Goal: Navigation & Orientation: Find specific page/section

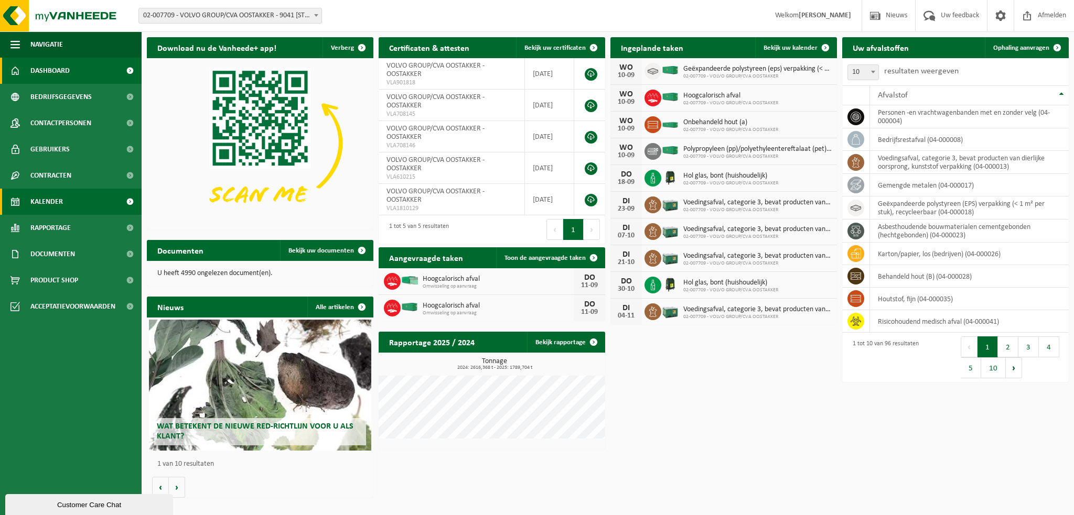
click at [52, 193] on span "Kalender" at bounding box center [46, 202] width 33 height 26
